Goal: Information Seeking & Learning: Learn about a topic

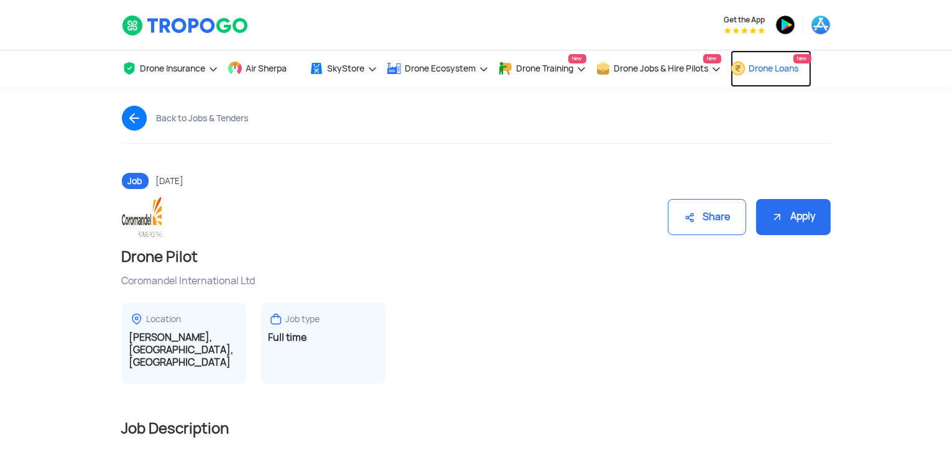
click at [754, 65] on link "Drone Loans New" at bounding box center [771, 68] width 81 height 37
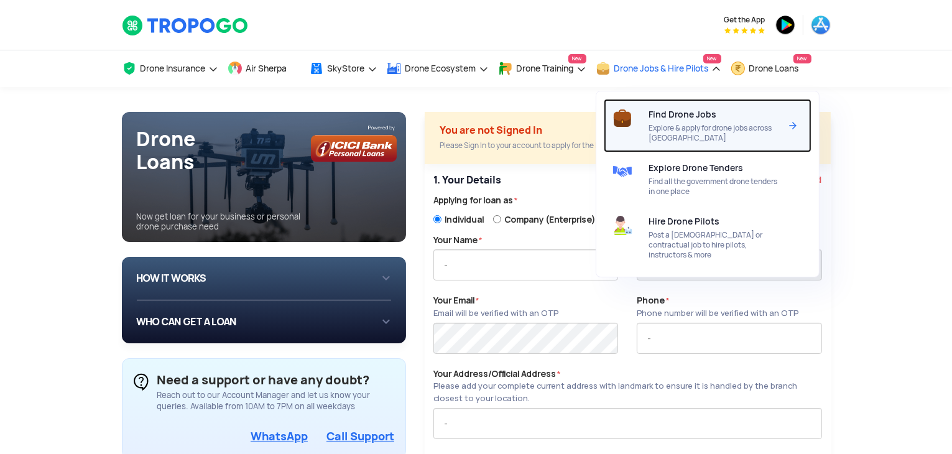
click at [675, 120] on div "Find Drone Jobs Explore & apply for drone jobs across India" at bounding box center [717, 125] width 136 height 53
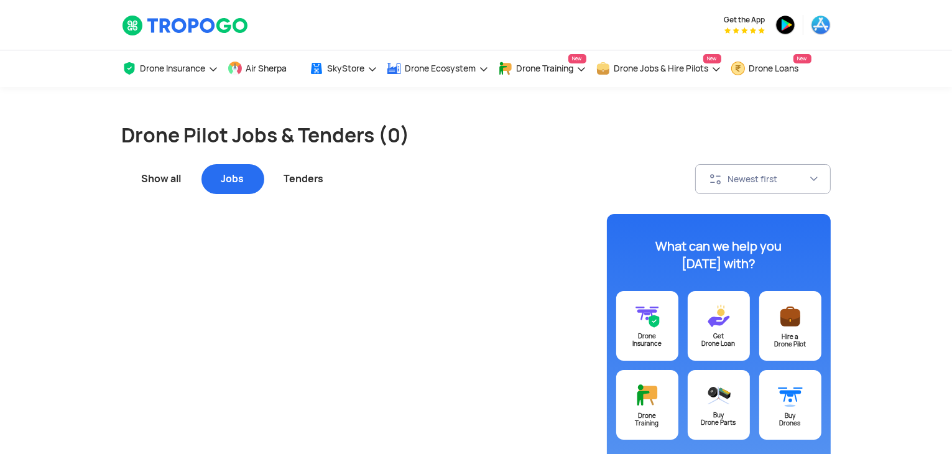
click at [305, 182] on div "Tenders" at bounding box center [304, 179] width 80 height 30
click at [173, 185] on div "Show all" at bounding box center [162, 179] width 80 height 30
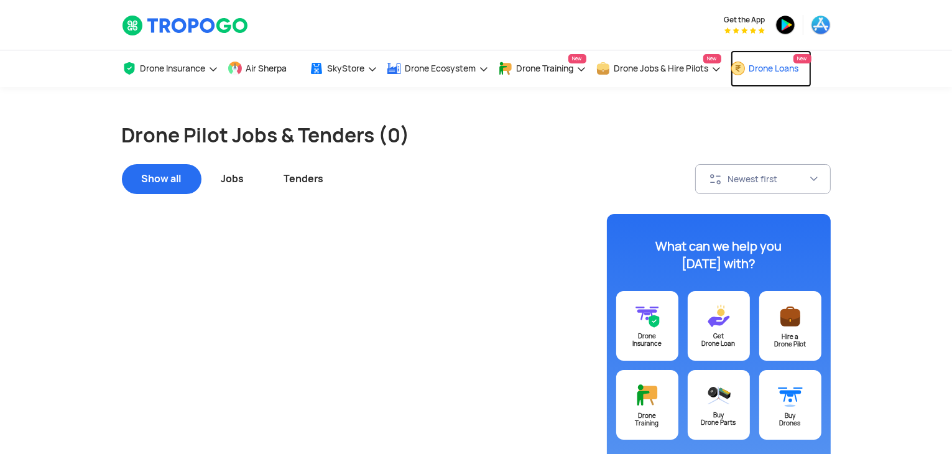
click at [781, 73] on link "Drone Loans New" at bounding box center [771, 68] width 81 height 37
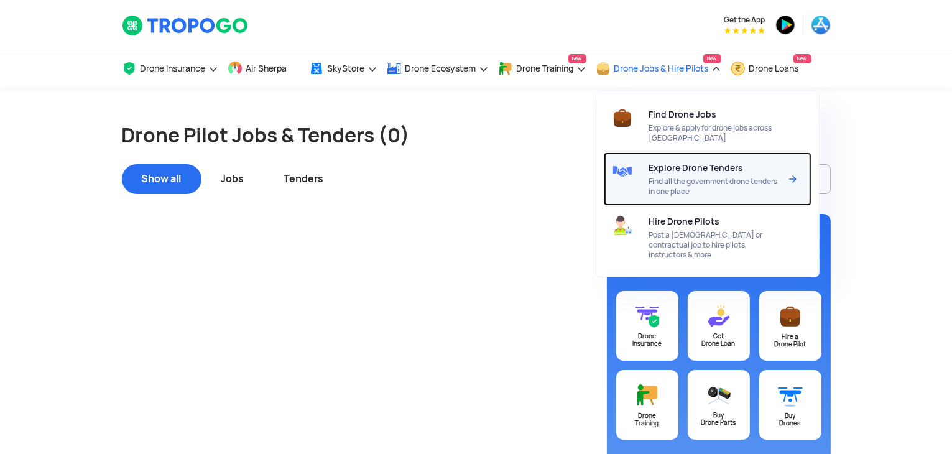
click at [753, 176] on div "Explore Drone Tenders Find all the government drone tenders in one place" at bounding box center [717, 178] width 136 height 53
